Goal: Task Accomplishment & Management: Manage account settings

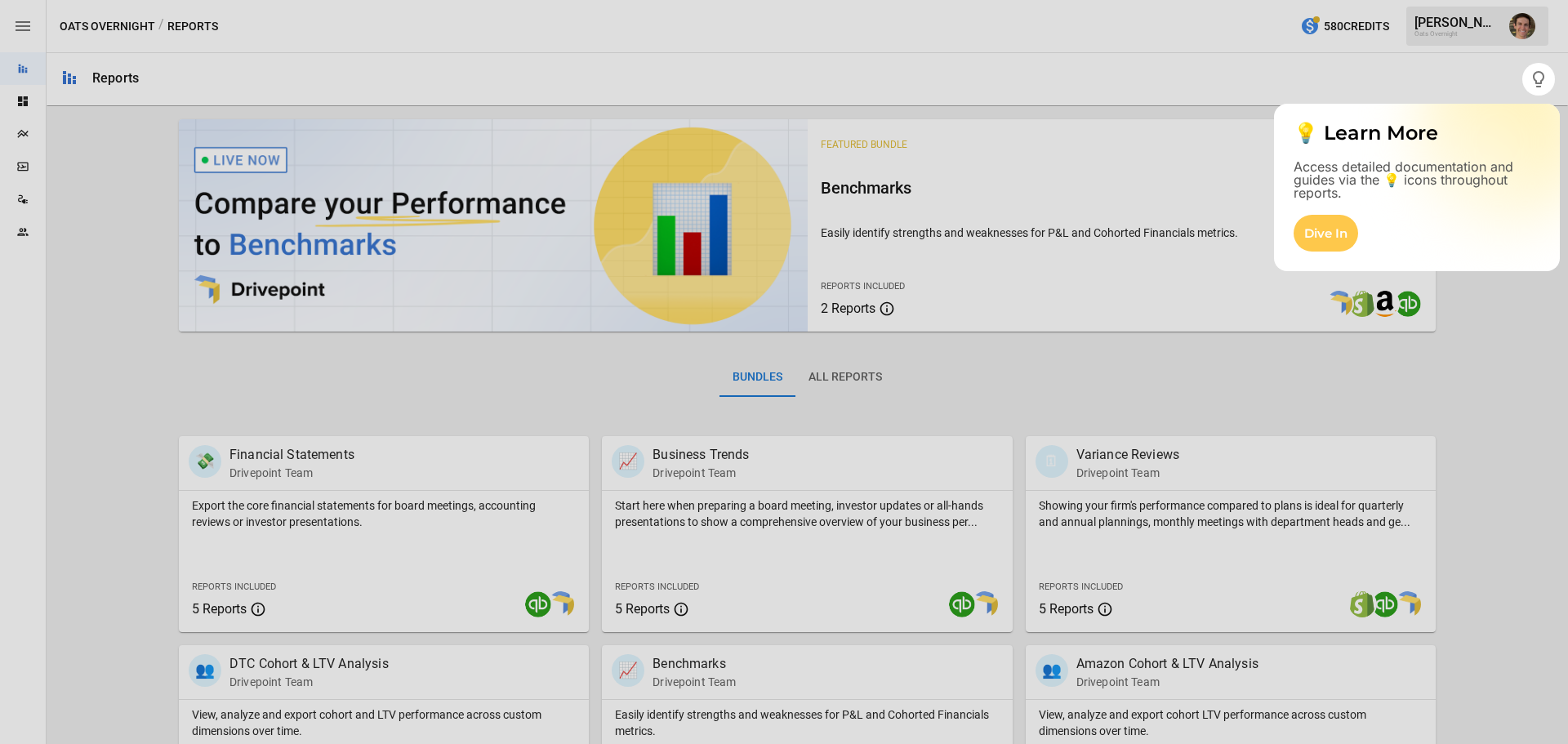
click at [33, 30] on div at bounding box center [784, 31] width 1568 height 63
click at [202, 91] on div at bounding box center [761, 372] width 1523 height 744
click at [1534, 69] on icon "button" at bounding box center [1539, 78] width 19 height 19
click at [1464, 324] on div at bounding box center [784, 419] width 1568 height 648
click at [1347, 84] on div at bounding box center [761, 372] width 1523 height 744
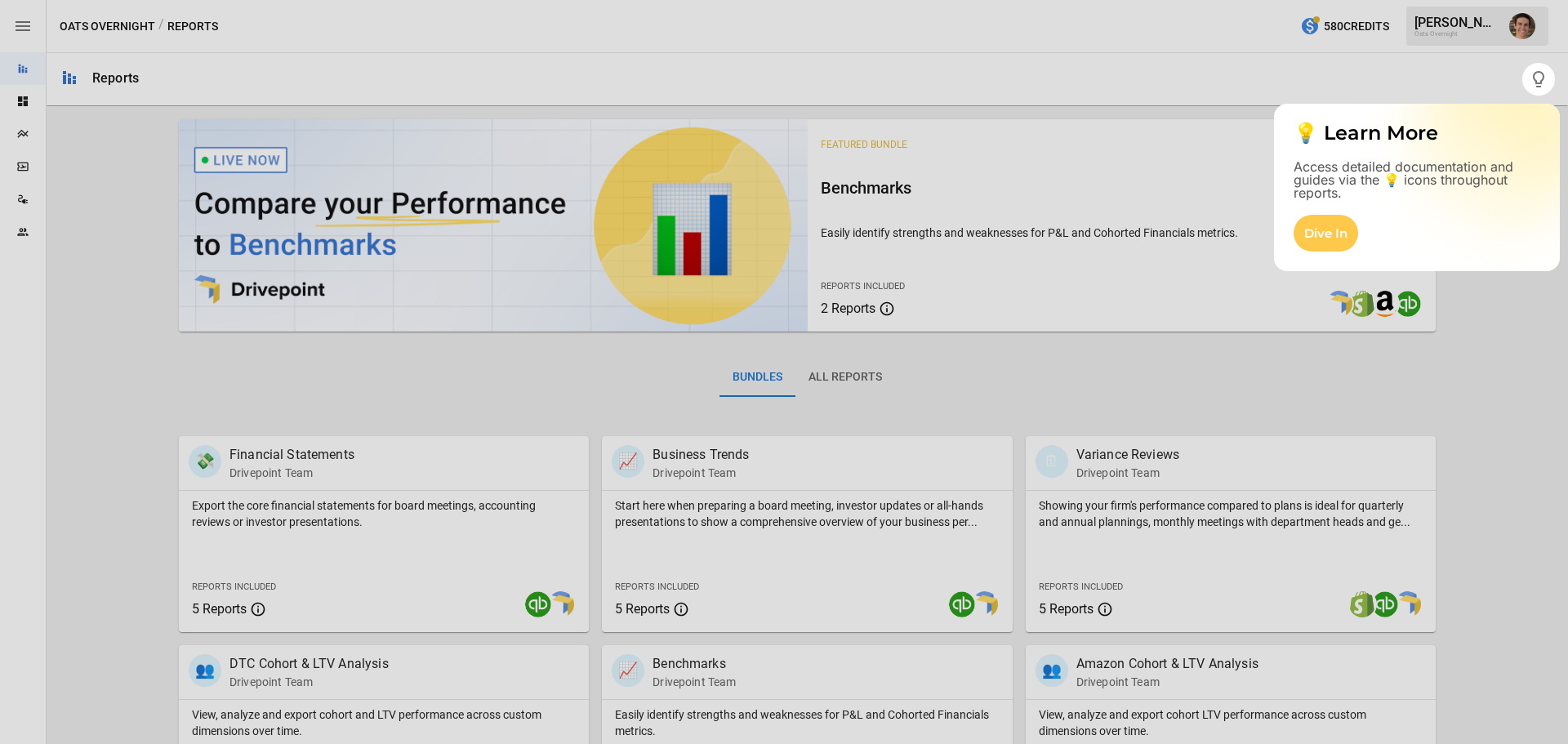
drag, startPoint x: 706, startPoint y: 191, endPoint x: 701, endPoint y: 203, distance: 13.0
click at [707, 192] on div at bounding box center [784, 419] width 1568 height 648
click at [1309, 240] on div "Dive In" at bounding box center [1325, 233] width 65 height 37
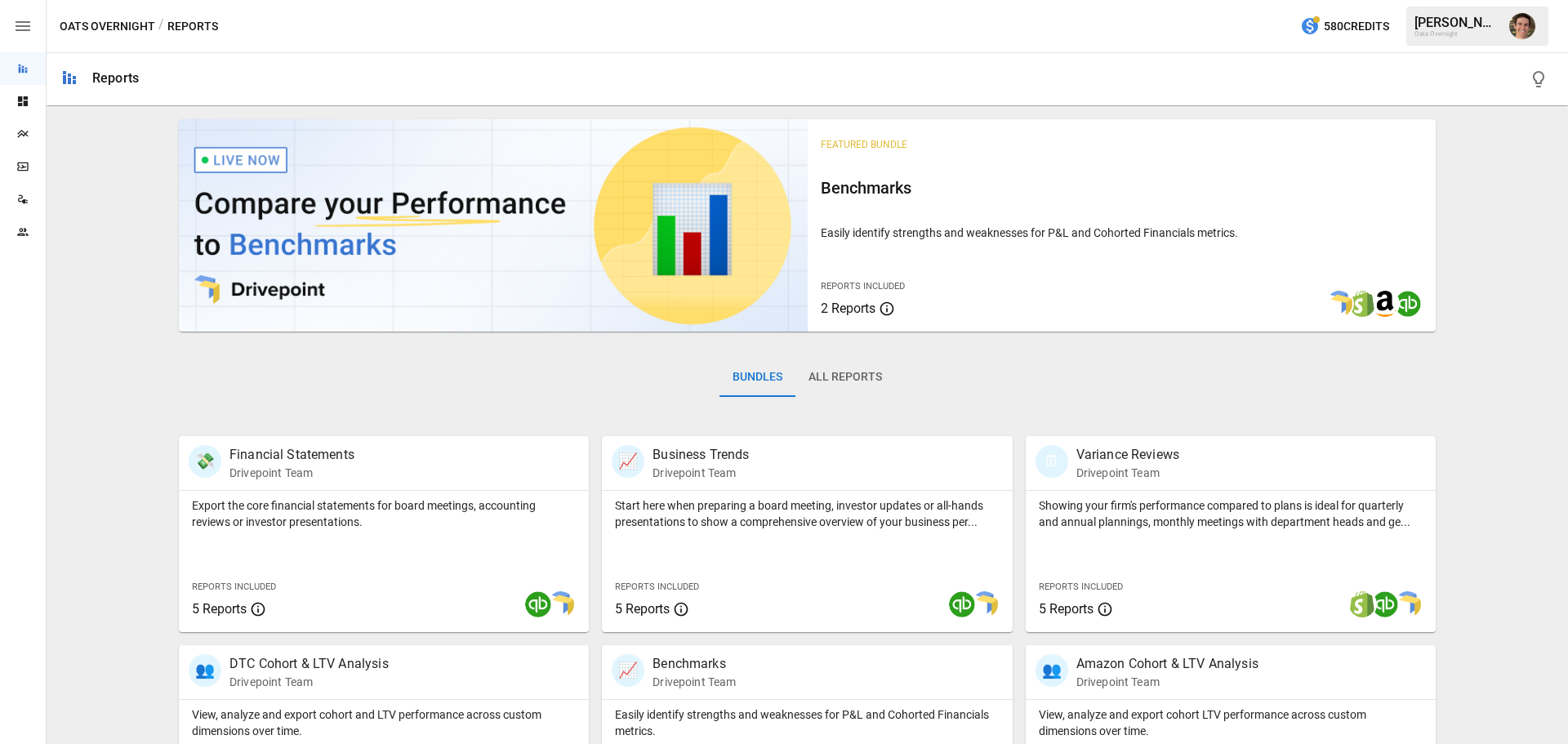
click at [27, 27] on icon "button" at bounding box center [22, 26] width 14 height 10
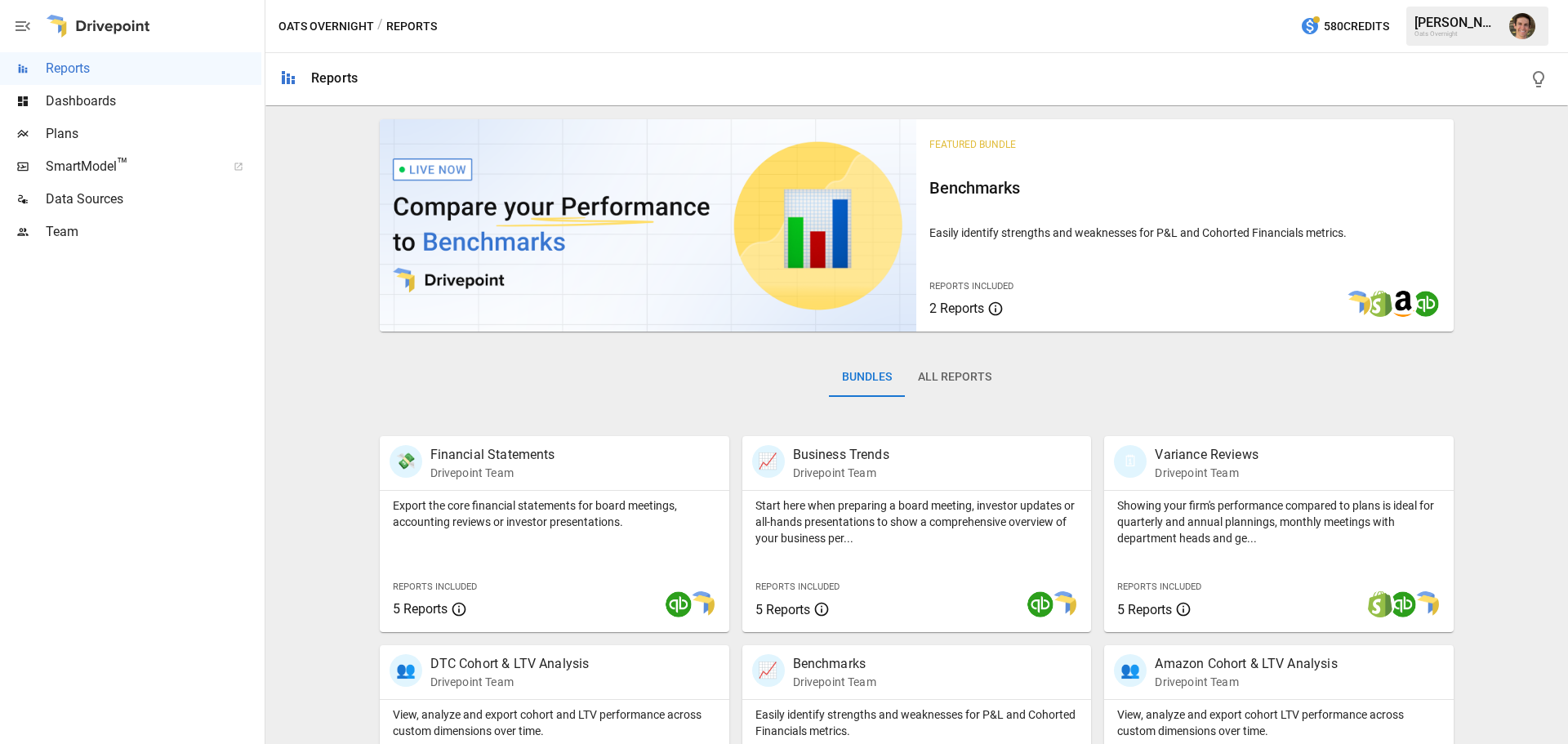
click at [88, 240] on span "Team" at bounding box center [153, 231] width 216 height 19
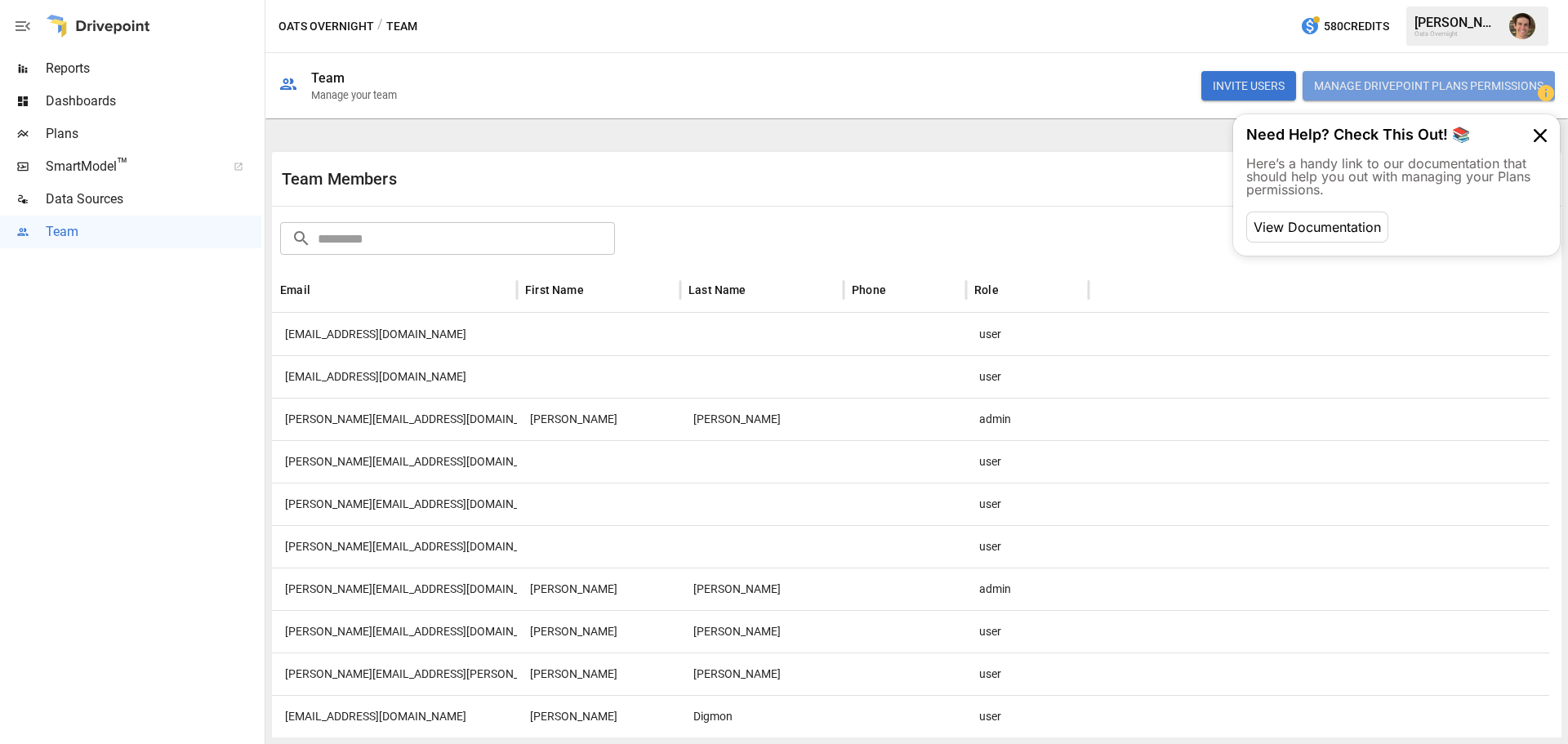
click at [1369, 82] on button "Manage Drivepoint Plans Permissions" at bounding box center [1429, 85] width 253 height 29
